Goal: Purchase product/service

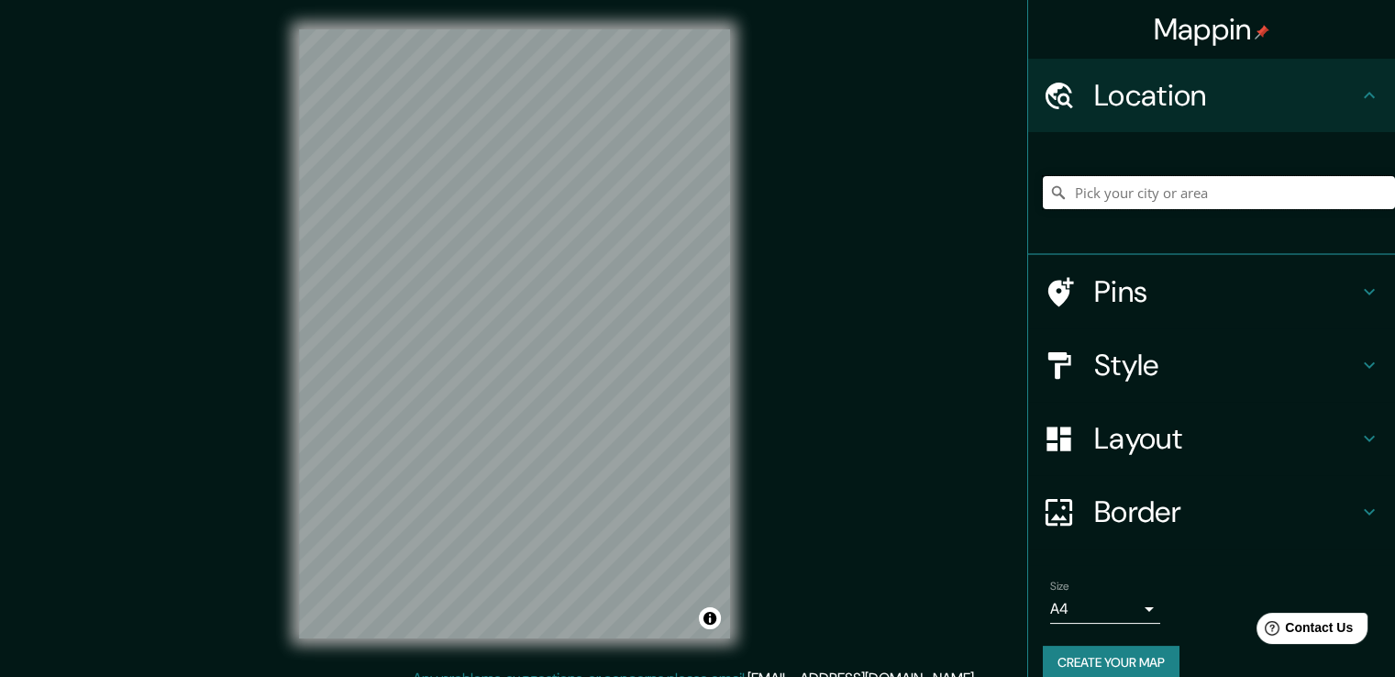
click at [1170, 198] on input "Pick your city or area" at bounding box center [1219, 192] width 352 height 33
paste input "IPS Edif. [GEOGRAPHIC_DATA]"
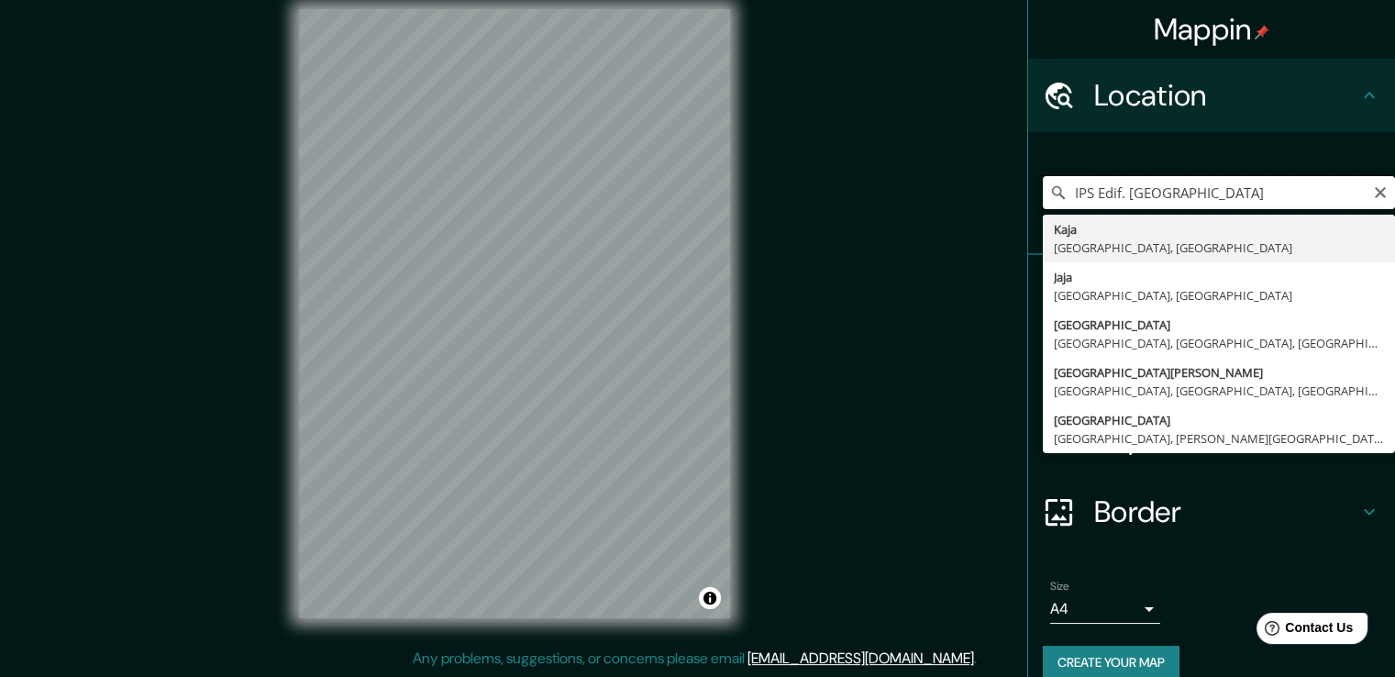
drag, startPoint x: 1230, startPoint y: 188, endPoint x: 1023, endPoint y: 194, distance: 207.4
click at [1043, 194] on input "IPS Edif. [GEOGRAPHIC_DATA]" at bounding box center [1219, 192] width 352 height 33
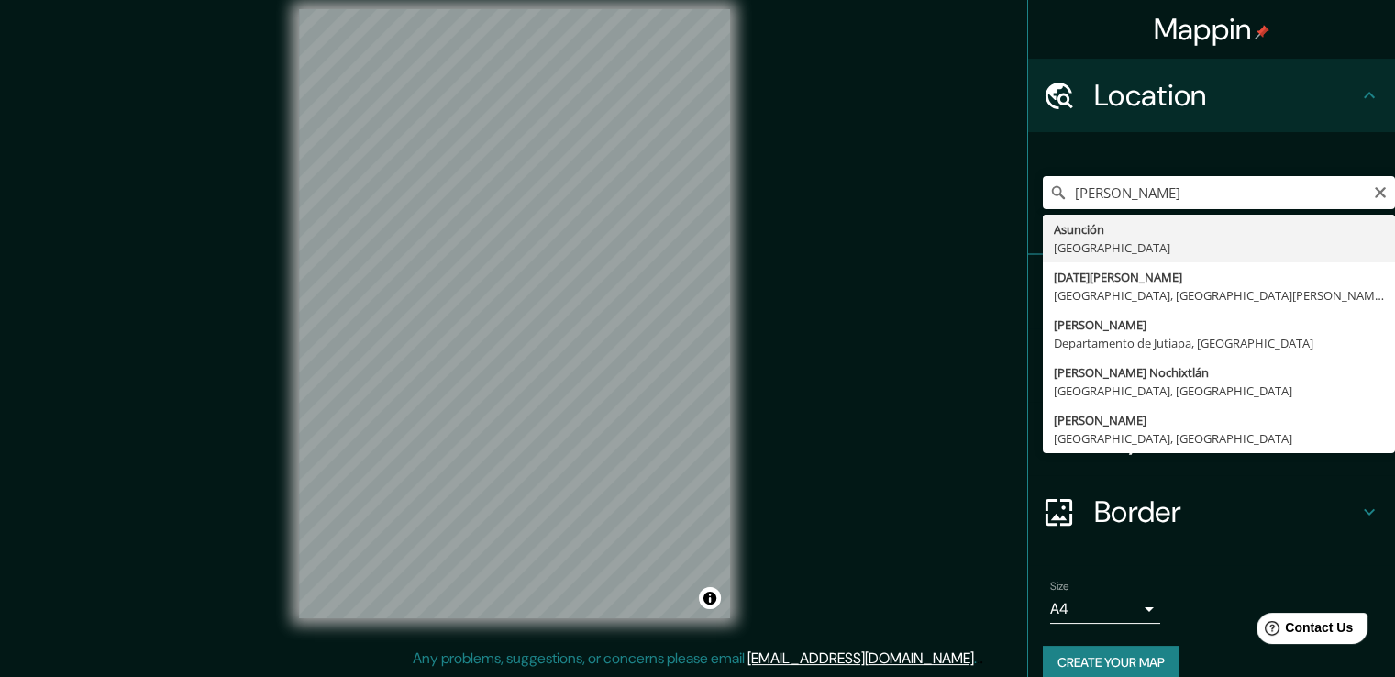
type input "[GEOGRAPHIC_DATA], [GEOGRAPHIC_DATA]"
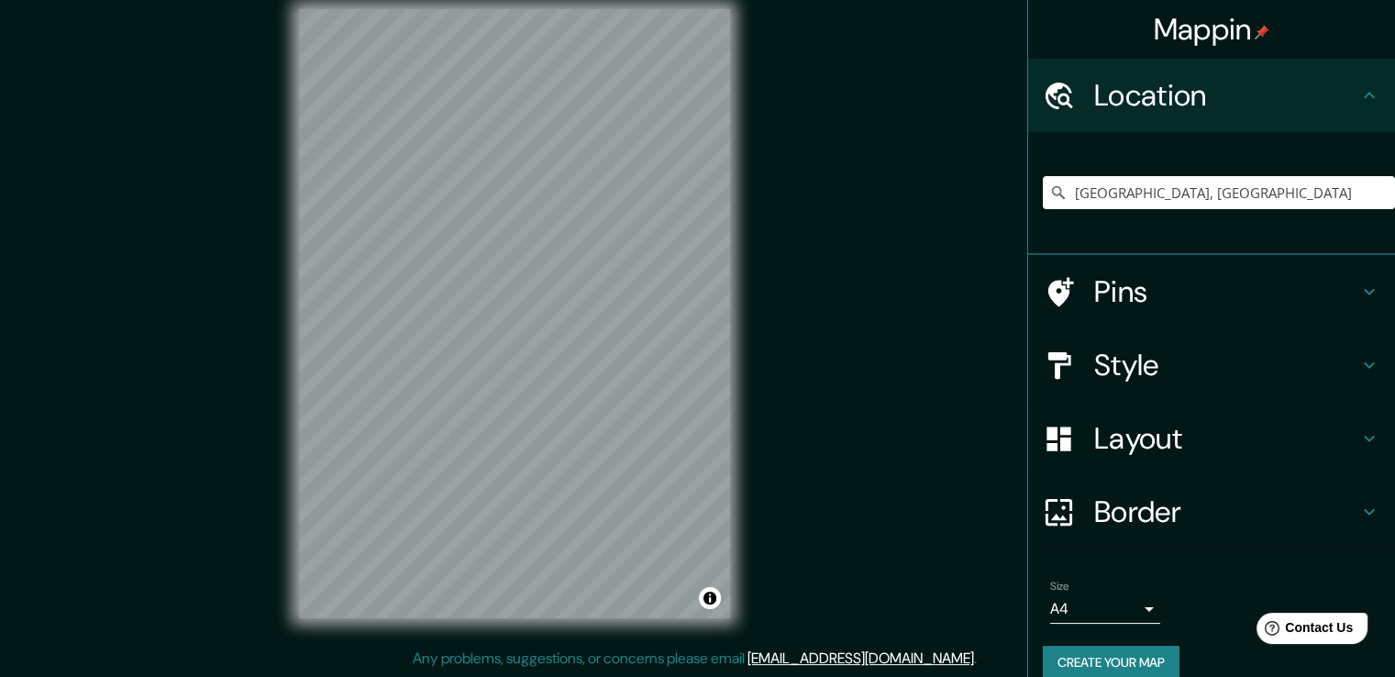
click at [1140, 361] on h4 "Style" at bounding box center [1226, 365] width 264 height 37
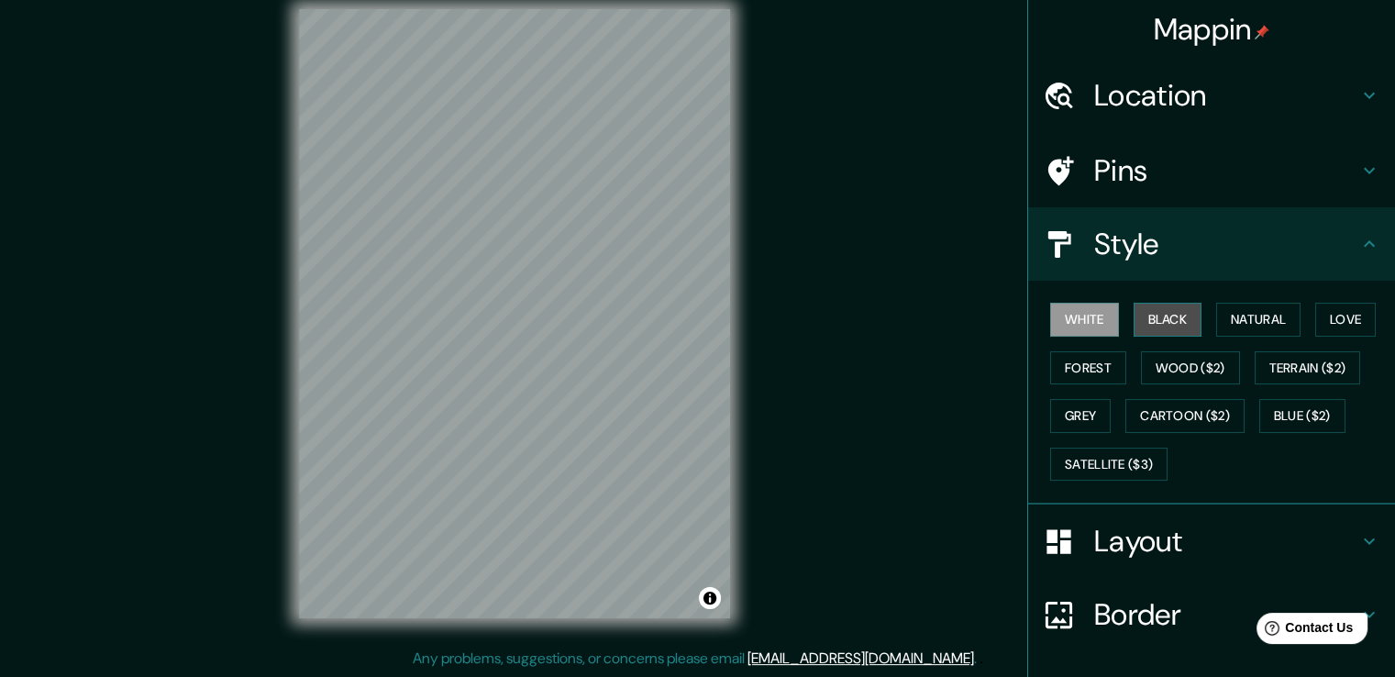
click at [1134, 311] on button "Black" at bounding box center [1168, 320] width 69 height 34
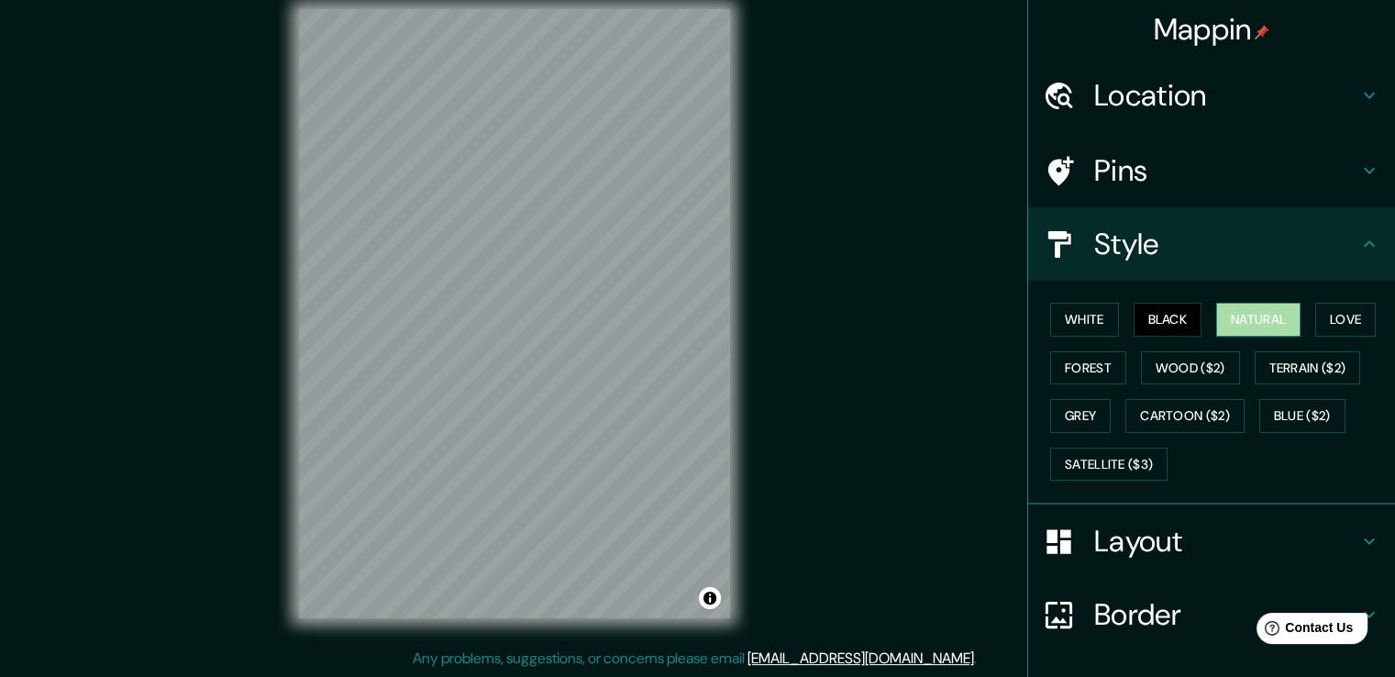
click at [1233, 313] on button "Natural" at bounding box center [1258, 320] width 84 height 34
click at [1335, 327] on button "Love" at bounding box center [1345, 320] width 61 height 34
click at [1270, 320] on button "Natural" at bounding box center [1258, 320] width 84 height 34
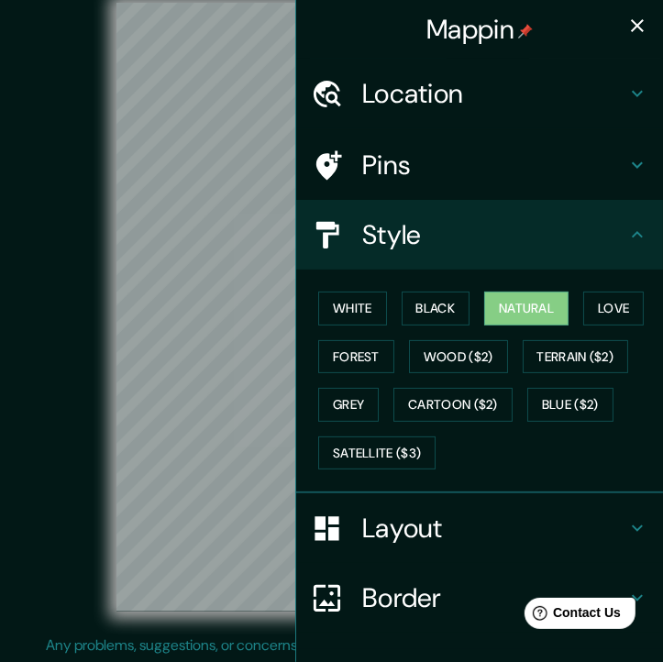
click at [627, 16] on icon "button" at bounding box center [637, 26] width 22 height 22
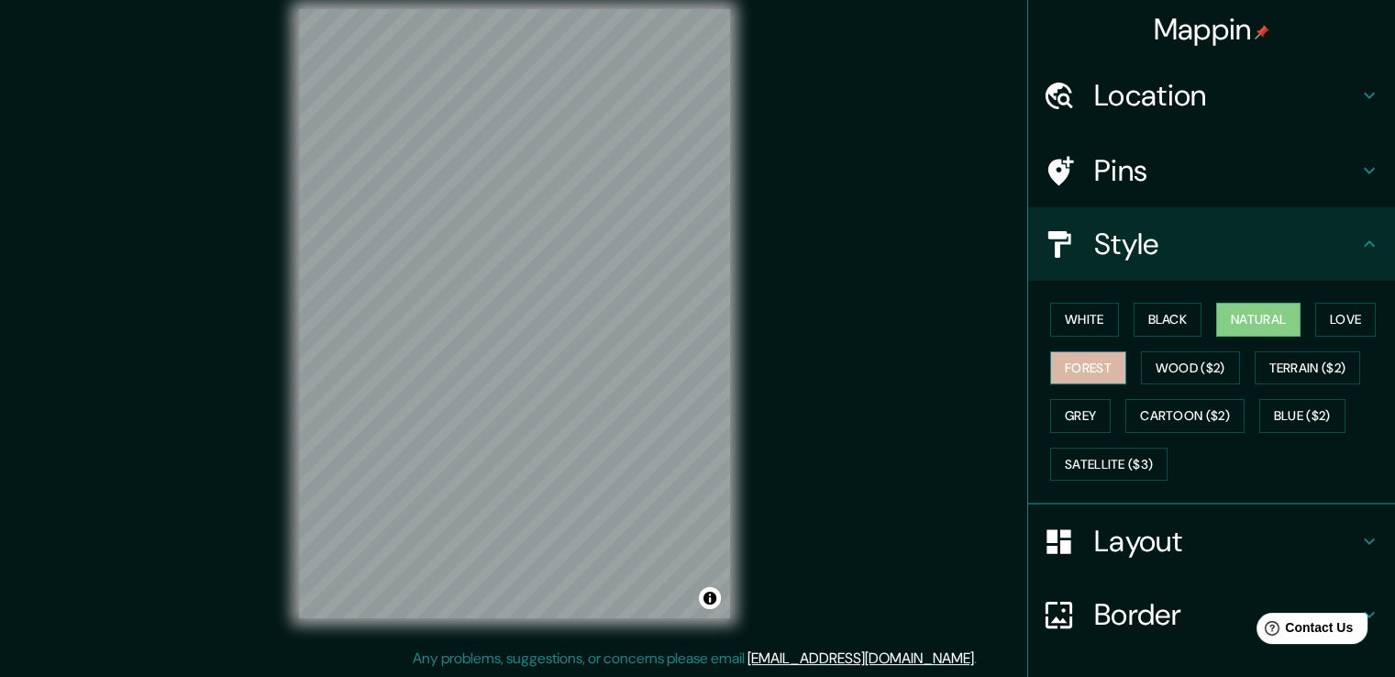
click at [1095, 357] on button "Forest" at bounding box center [1088, 368] width 76 height 34
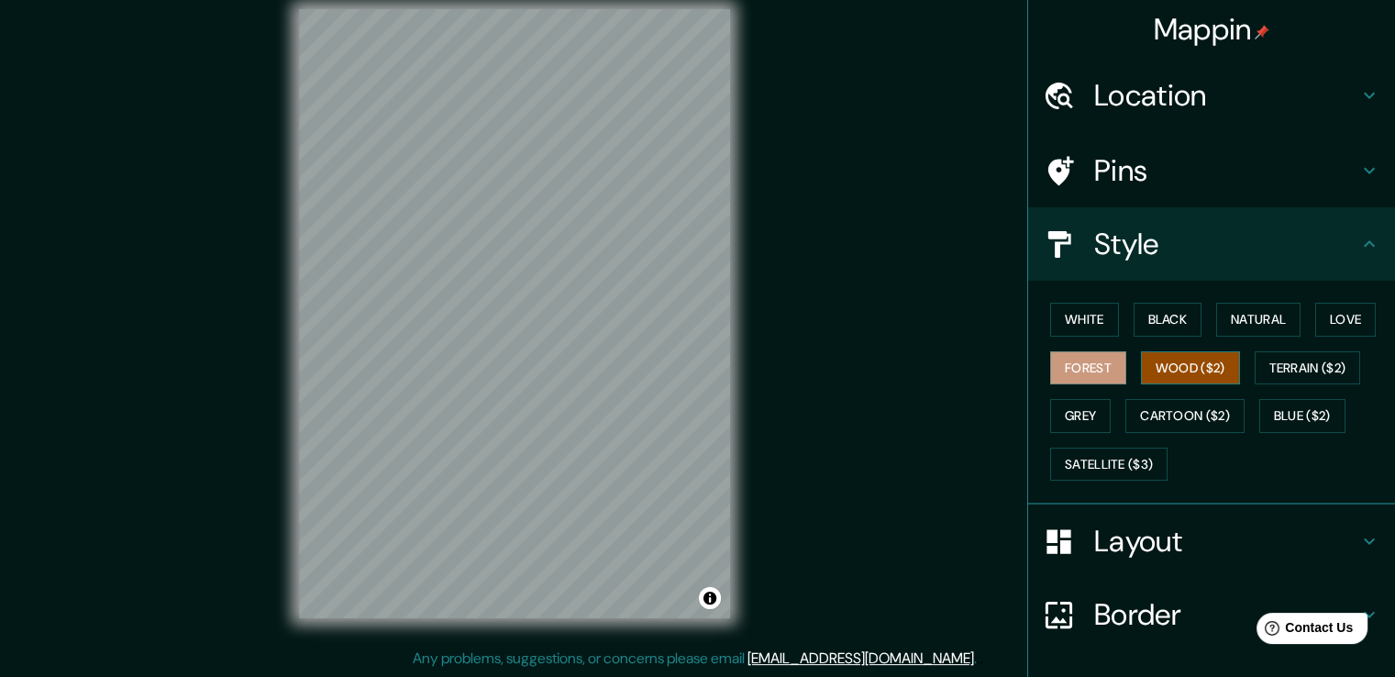
click at [1154, 363] on button "Wood ($2)" at bounding box center [1190, 368] width 99 height 34
click at [1291, 364] on button "Terrain ($2)" at bounding box center [1308, 368] width 106 height 34
click at [1284, 371] on button "Terrain ($2)" at bounding box center [1308, 368] width 106 height 34
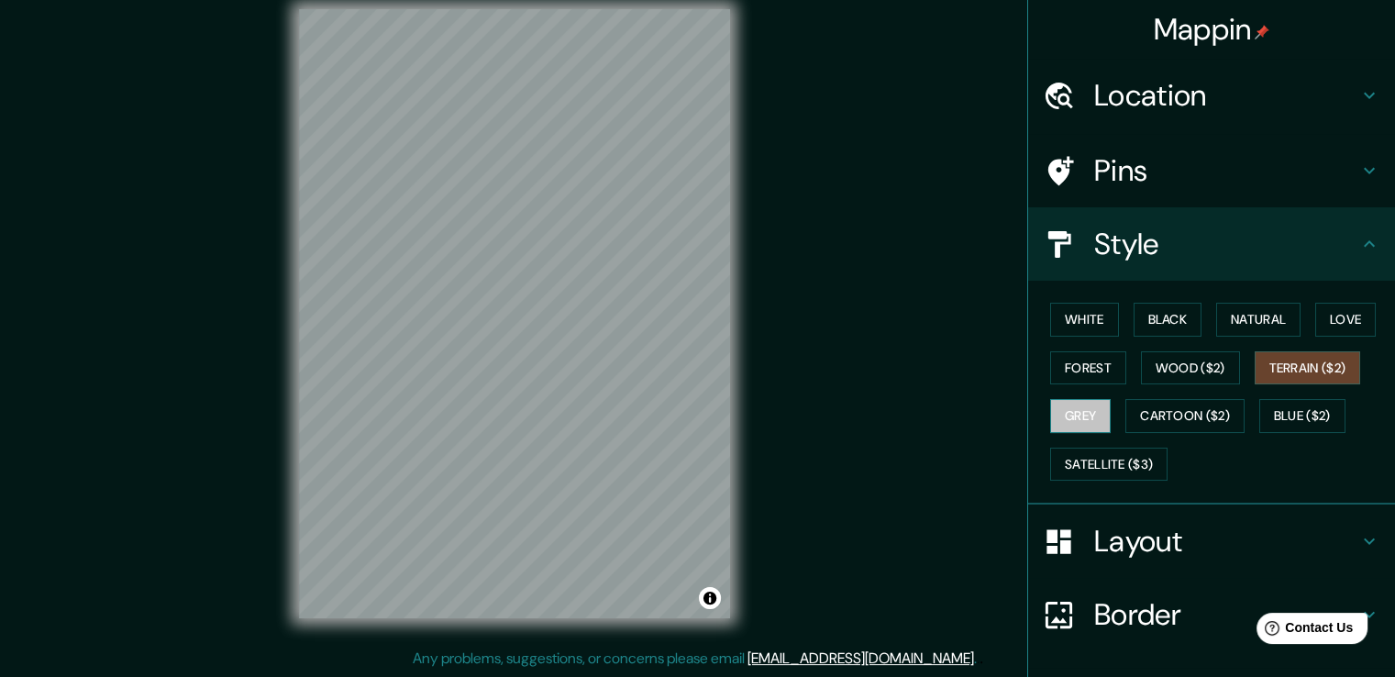
click at [1060, 409] on button "Grey" at bounding box center [1080, 416] width 61 height 34
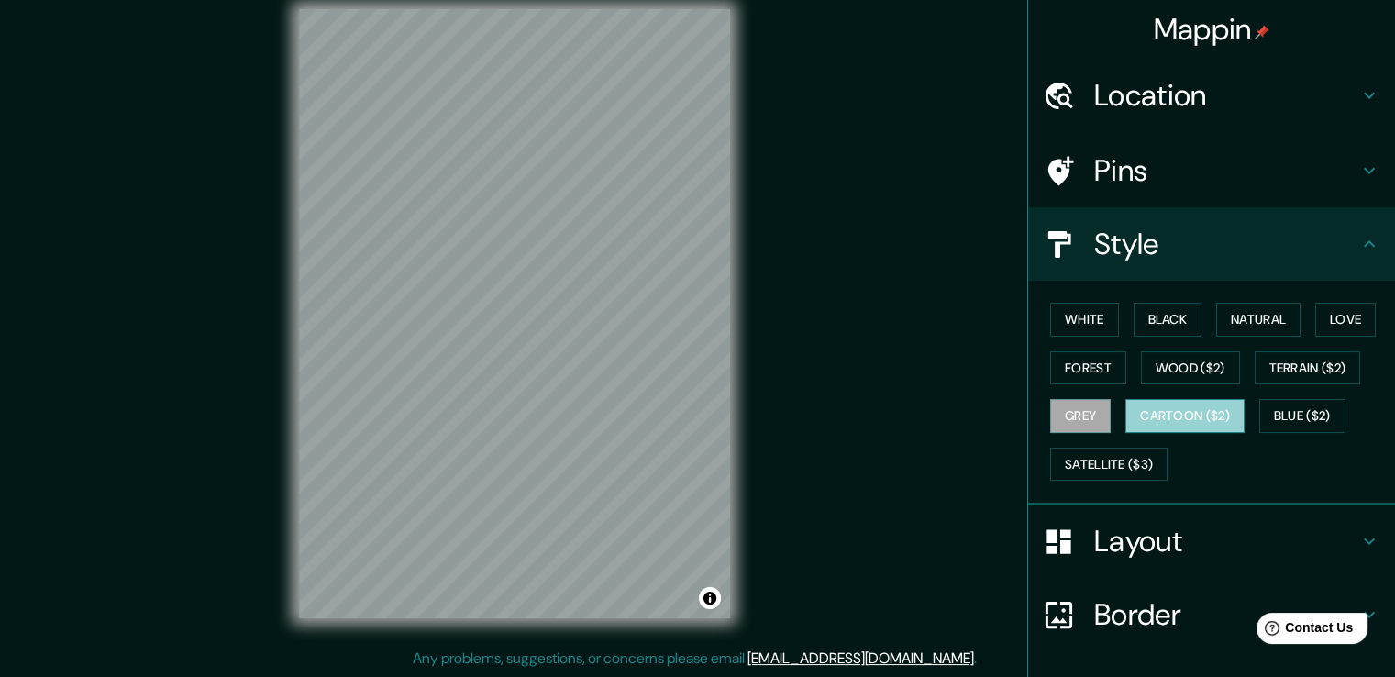
click at [1139, 408] on button "Cartoon ($2)" at bounding box center [1184, 416] width 119 height 34
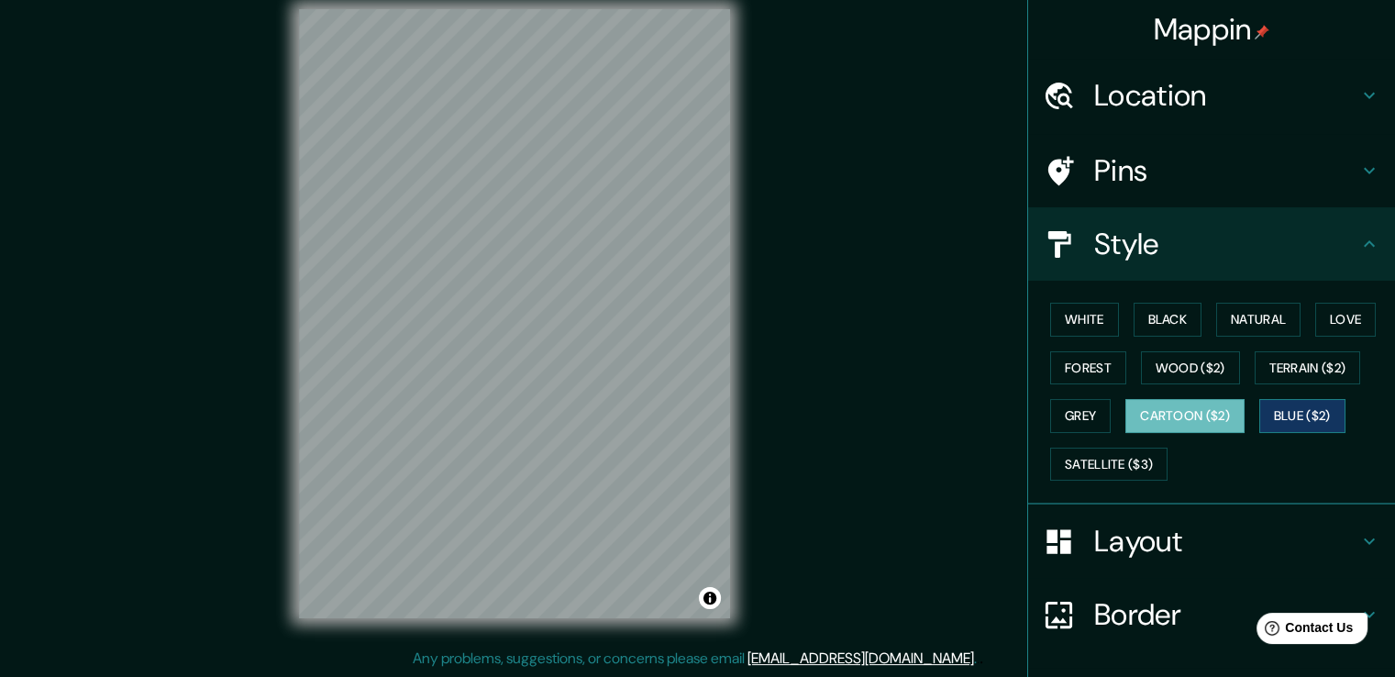
click at [1313, 418] on button "Blue ($2)" at bounding box center [1302, 416] width 86 height 34
click at [1104, 465] on button "Satellite ($3)" at bounding box center [1108, 465] width 117 height 34
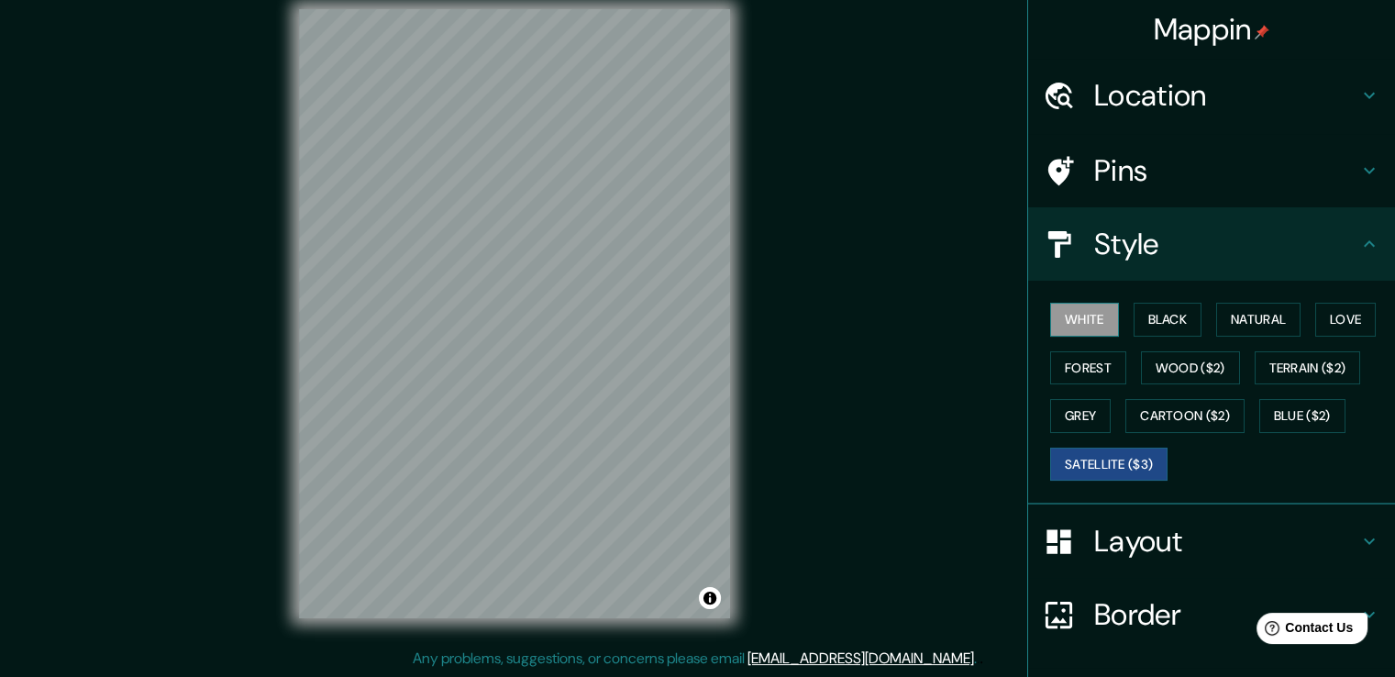
click at [1091, 321] on button "White" at bounding box center [1084, 320] width 69 height 34
click at [1153, 318] on button "Black" at bounding box center [1168, 320] width 69 height 34
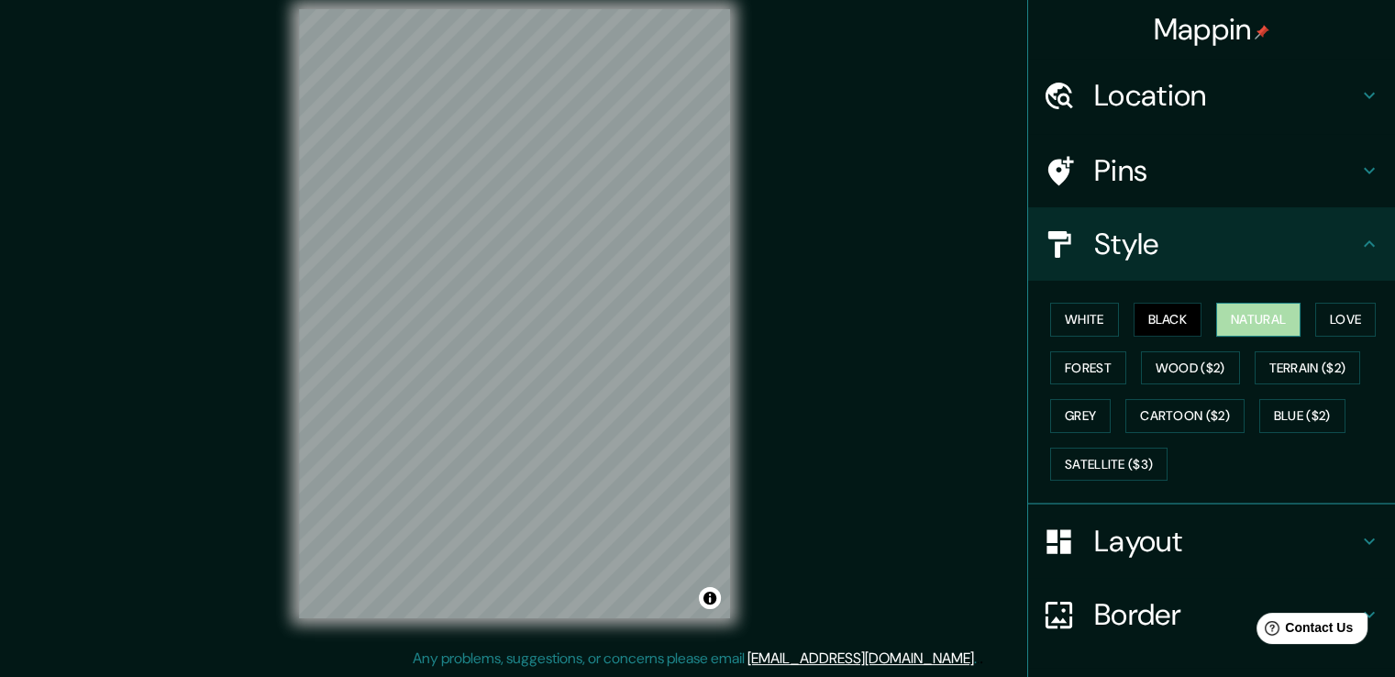
click at [1231, 318] on button "Natural" at bounding box center [1258, 320] width 84 height 34
click at [1091, 366] on button "Forest" at bounding box center [1088, 368] width 76 height 34
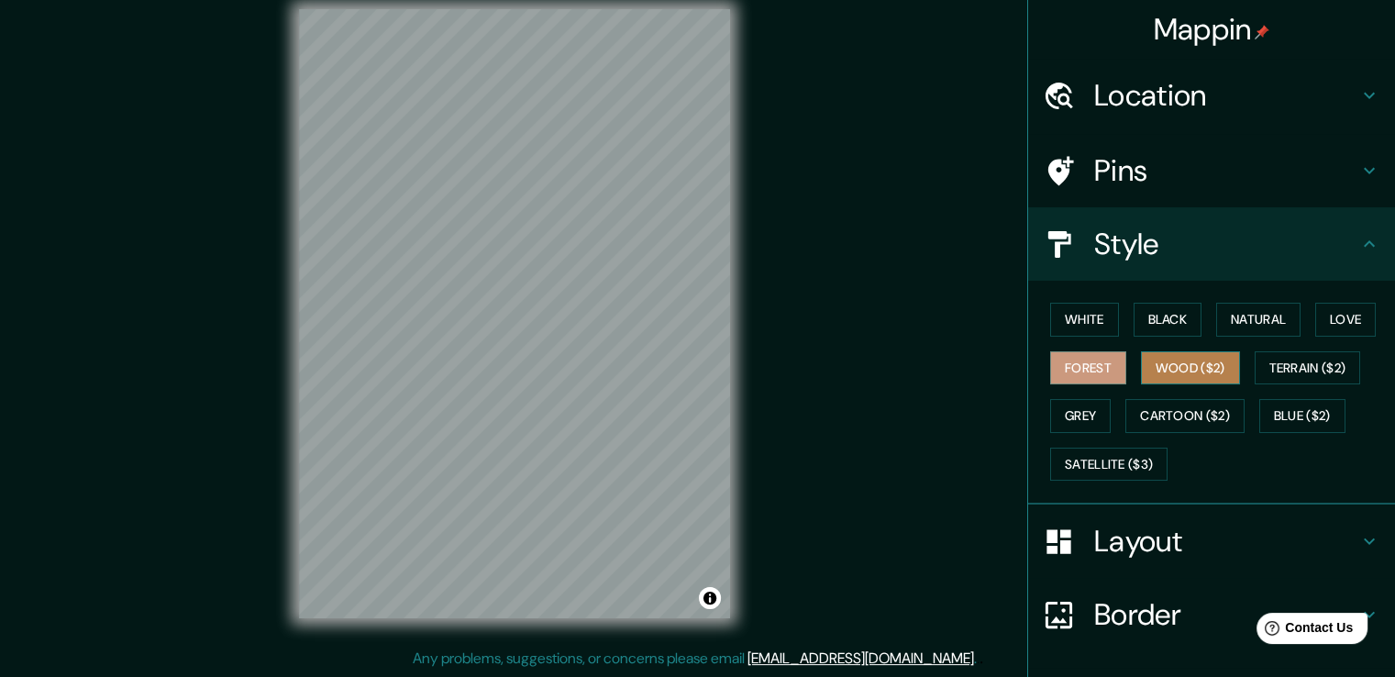
click at [1175, 360] on button "Wood ($2)" at bounding box center [1190, 368] width 99 height 34
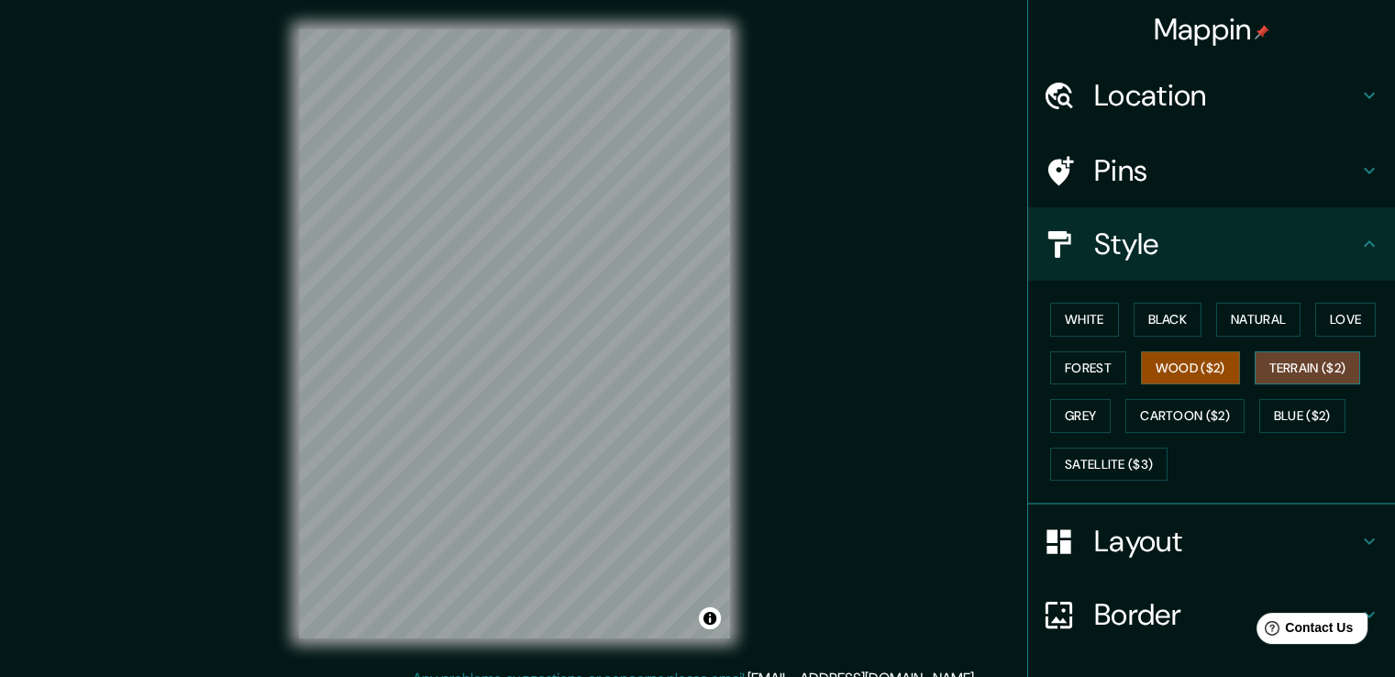
click at [1306, 361] on button "Terrain ($2)" at bounding box center [1308, 368] width 106 height 34
click at [1065, 413] on button "Grey" at bounding box center [1080, 416] width 61 height 34
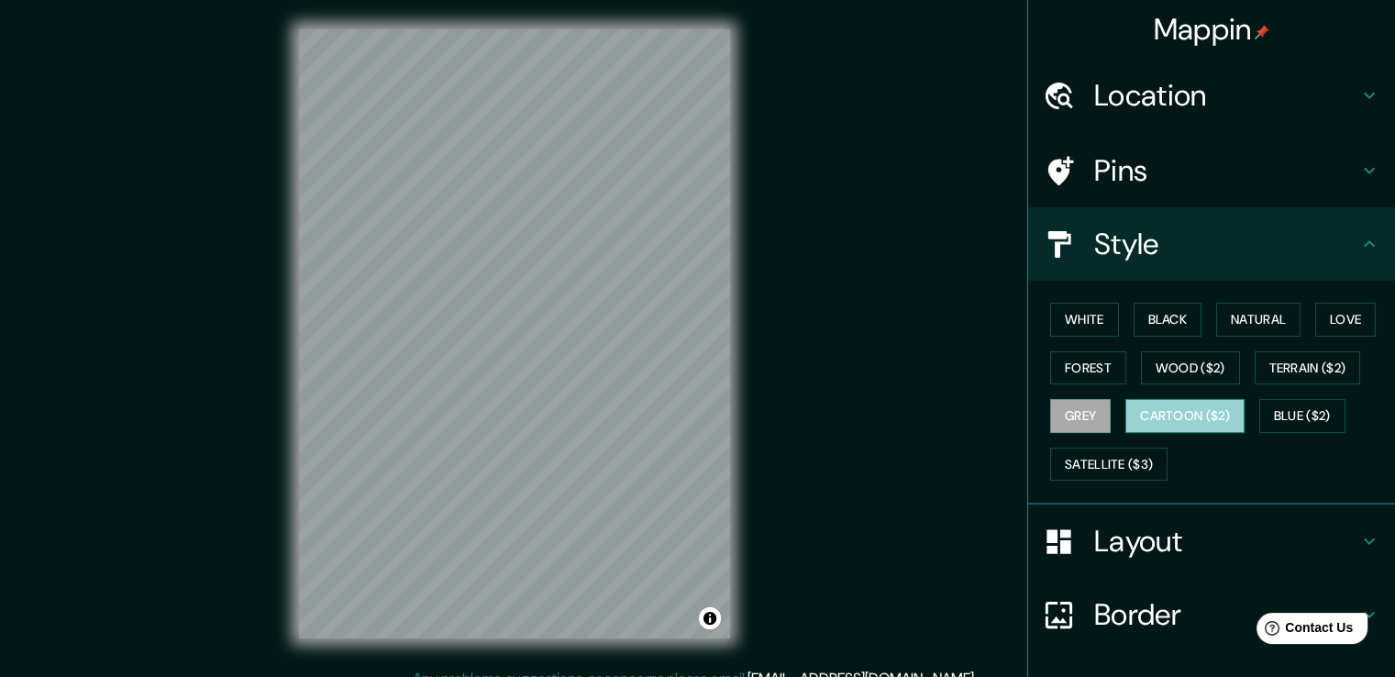
click at [1195, 413] on button "Cartoon ($2)" at bounding box center [1184, 416] width 119 height 34
click at [1082, 413] on button "Grey" at bounding box center [1080, 416] width 61 height 34
